Goal: Task Accomplishment & Management: Manage account settings

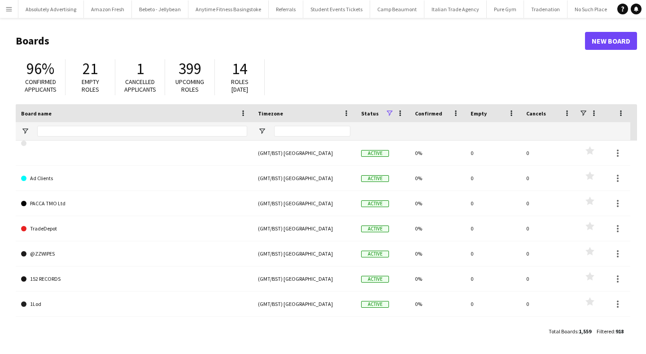
click at [9, 3] on button "Menu" at bounding box center [9, 9] width 18 height 18
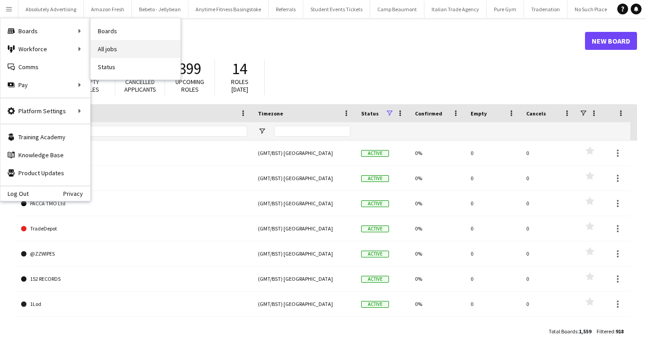
click at [115, 49] on link "All jobs" at bounding box center [136, 49] width 90 height 18
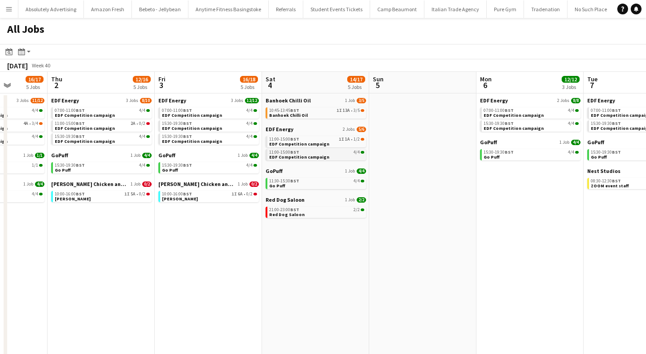
scroll to position [0, 383]
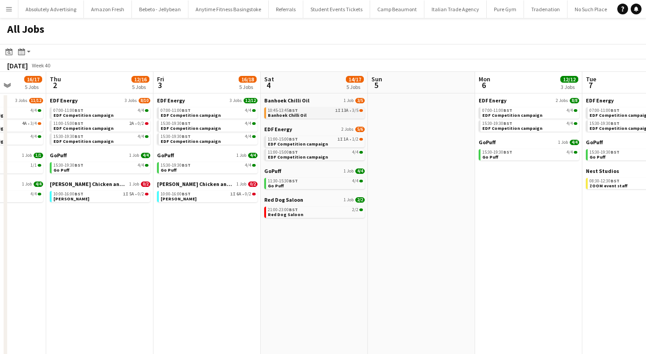
click at [295, 110] on span "BST" at bounding box center [293, 110] width 9 height 6
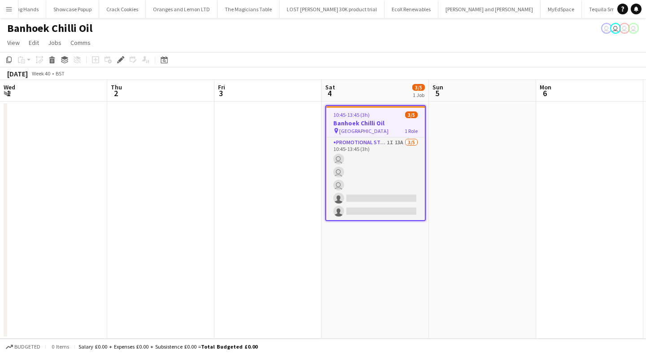
scroll to position [0, 309]
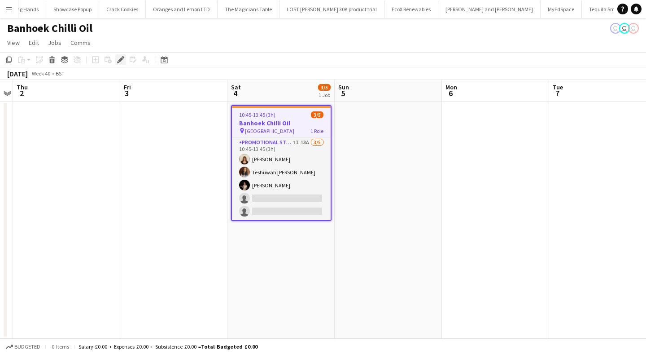
click at [120, 60] on icon at bounding box center [120, 59] width 5 height 5
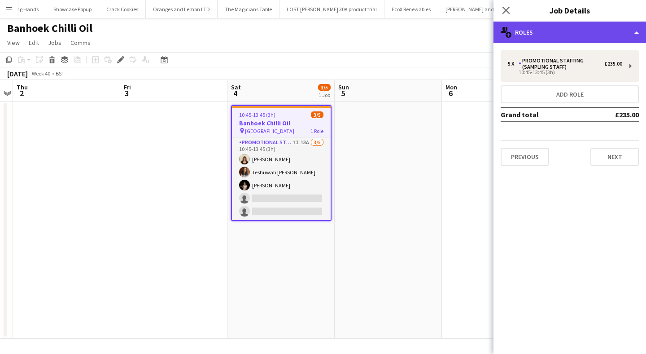
click at [583, 29] on div "multiple-users-add Roles" at bounding box center [570, 33] width 153 height 22
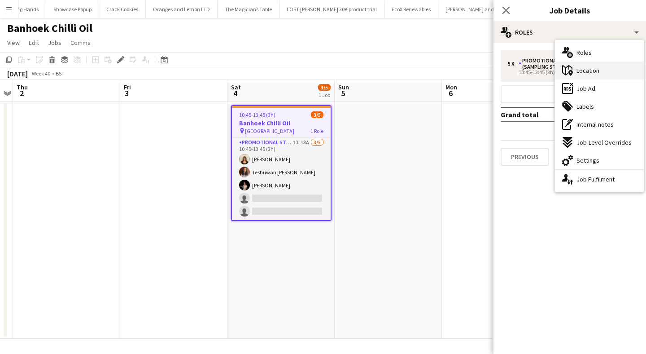
click at [598, 71] on span "Location" at bounding box center [588, 70] width 23 height 8
